Goal: Task Accomplishment & Management: Manage account settings

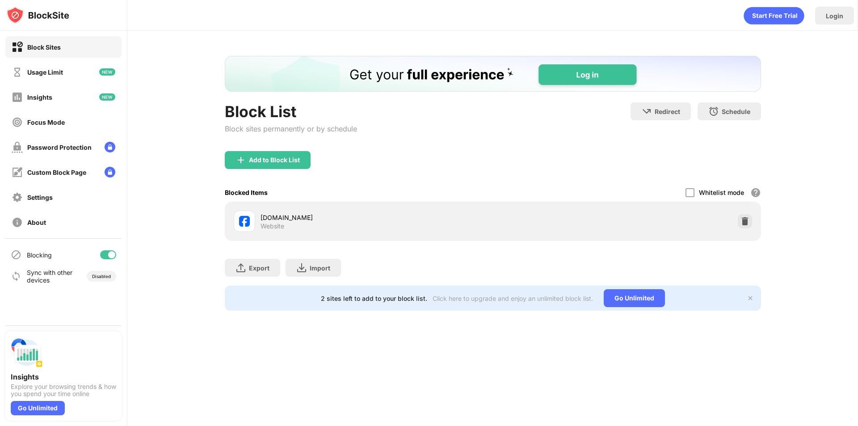
click at [754, 225] on div "[DOMAIN_NAME] Website" at bounding box center [492, 221] width 525 height 29
click at [750, 227] on div at bounding box center [745, 221] width 14 height 14
